Goal: Transaction & Acquisition: Purchase product/service

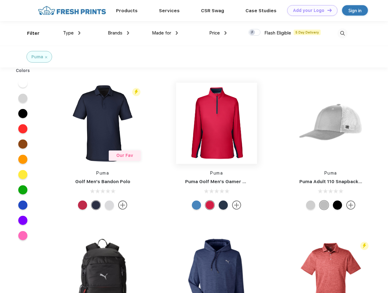
scroll to position [0, 0]
click at [310, 10] on link "Add your Logo Design Tool" at bounding box center [313, 10] width 50 height 11
click at [0, 0] on div "Design Tool" at bounding box center [0, 0] width 0 height 0
click at [327, 10] on link "Add your Logo Design Tool" at bounding box center [313, 10] width 50 height 11
click at [29, 33] on div "Filter" at bounding box center [33, 33] width 13 height 7
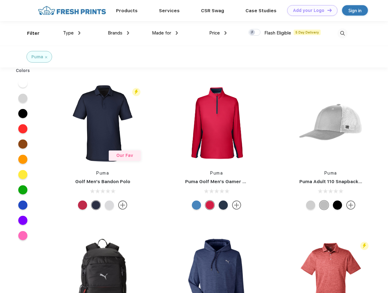
click at [72, 33] on span "Type" at bounding box center [68, 32] width 11 height 5
click at [119, 33] on span "Brands" at bounding box center [115, 32] width 15 height 5
click at [165, 33] on span "Made for" at bounding box center [161, 32] width 19 height 5
click at [218, 33] on span "Price" at bounding box center [214, 32] width 11 height 5
click at [255, 33] on div at bounding box center [255, 32] width 12 height 7
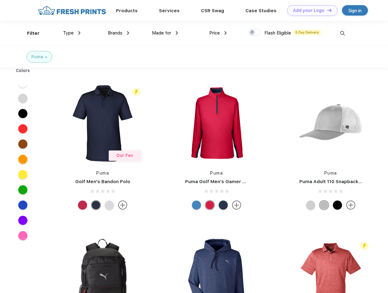
click at [253, 33] on input "checkbox" at bounding box center [251, 31] width 4 height 4
click at [343, 33] on img at bounding box center [343, 33] width 10 height 10
